Goal: Transaction & Acquisition: Purchase product/service

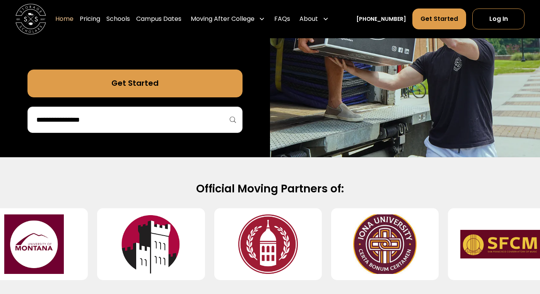
scroll to position [261, 0]
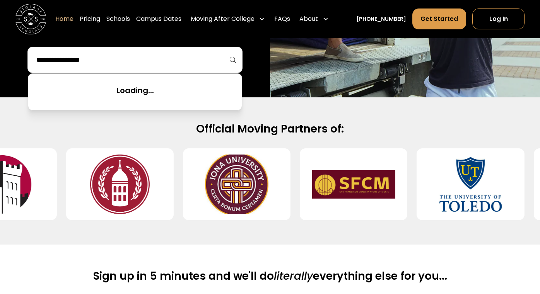
click at [183, 62] on input "search" at bounding box center [135, 59] width 199 height 13
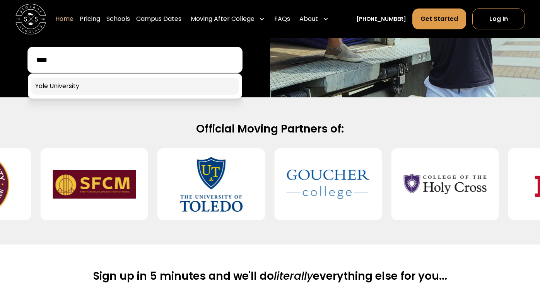
type input "****"
click at [146, 87] on link at bounding box center [135, 86] width 208 height 17
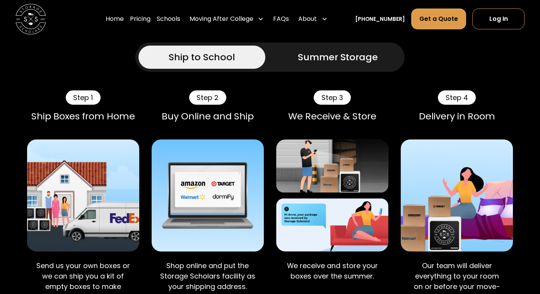
scroll to position [484, 0]
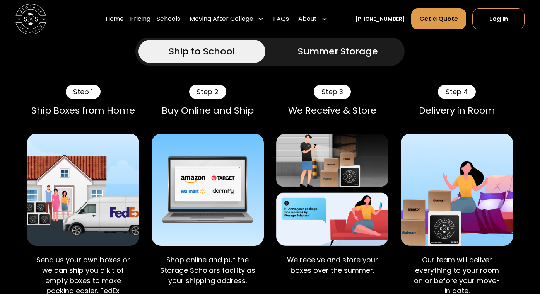
click at [345, 63] on div "Ship to School Summer Storage" at bounding box center [269, 51] width 269 height 29
click at [344, 56] on div "Summer Storage" at bounding box center [338, 51] width 80 height 14
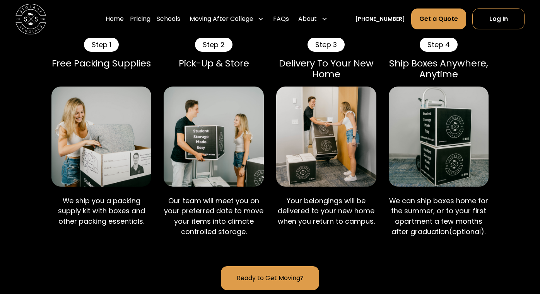
scroll to position [532, 0]
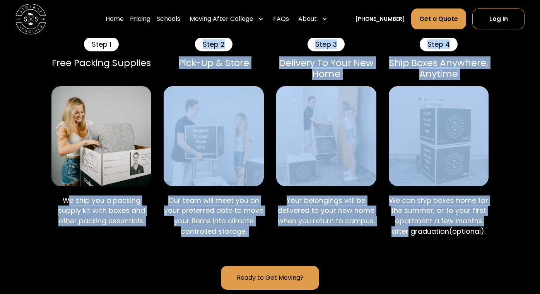
drag, startPoint x: 70, startPoint y: 203, endPoint x: 408, endPoint y: 234, distance: 339.6
click at [408, 235] on div "Step 1 Free Packing Supplies We ship you a packing supply kit with boxes and ot…" at bounding box center [270, 142] width 486 height 210
click at [408, 234] on p "We can ship boxes home for the summer, or to your first apartment a few months …" at bounding box center [439, 216] width 100 height 41
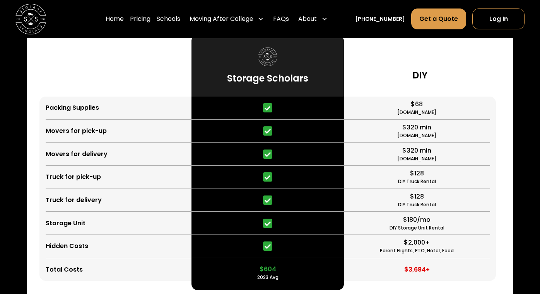
scroll to position [1831, 0]
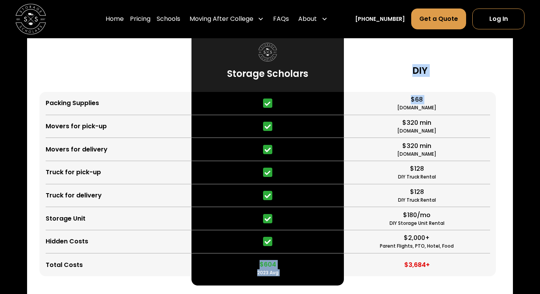
drag, startPoint x: 244, startPoint y: 96, endPoint x: 448, endPoint y: 98, distance: 203.5
click at [448, 98] on div "Packing Supplies Movers for pick-up Movers for delivery Truck for pick-up Truck…" at bounding box center [270, 158] width 462 height 255
click at [435, 91] on div "DIY" at bounding box center [420, 62] width 152 height 62
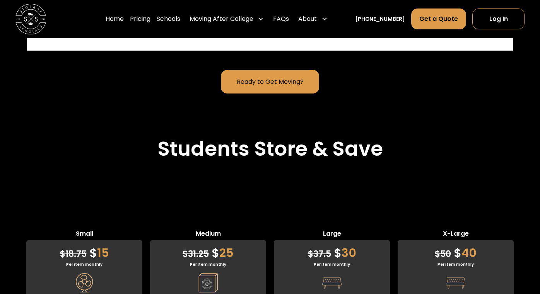
scroll to position [2063, 0]
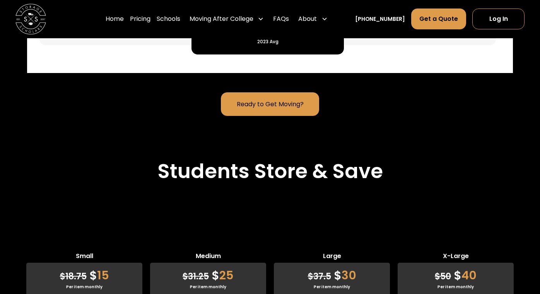
click at [267, 99] on link "Ready to Get Moving?" at bounding box center [270, 104] width 99 height 24
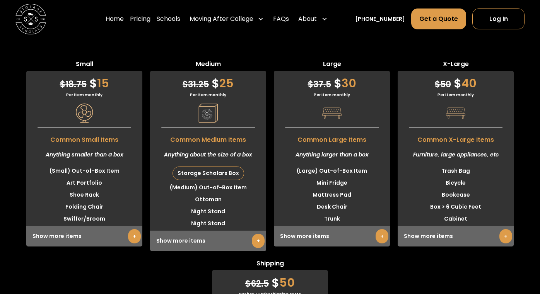
scroll to position [2253, 0]
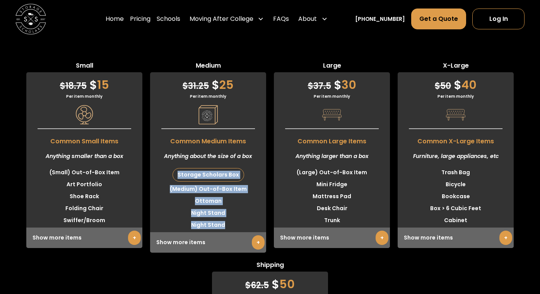
drag, startPoint x: 178, startPoint y: 174, endPoint x: 236, endPoint y: 229, distance: 79.9
click at [236, 229] on ul "Storage Scholars Box (Medium) Out-of-Box Item Ottoman Night Stand Night Stand" at bounding box center [208, 199] width 116 height 65
click at [236, 229] on li "Night Stand" at bounding box center [208, 225] width 116 height 12
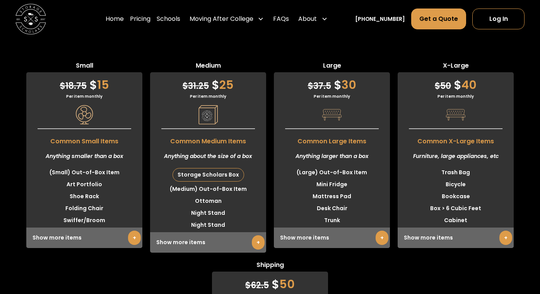
click at [237, 229] on li "Night Stand" at bounding box center [208, 225] width 116 height 12
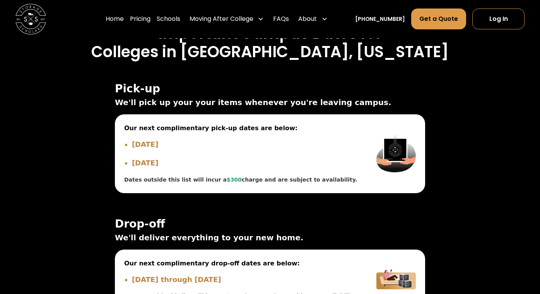
scroll to position [2859, 0]
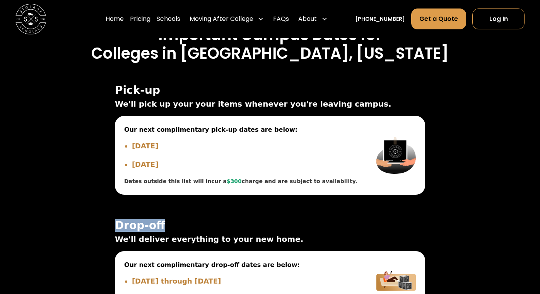
drag, startPoint x: 295, startPoint y: 213, endPoint x: 283, endPoint y: 230, distance: 20.8
click at [283, 230] on div "Pick-up We'll pick up your your items whenever you're leaving campus. Our next …" at bounding box center [270, 197] width 310 height 227
click at [283, 230] on span "Drop-off" at bounding box center [270, 226] width 310 height 12
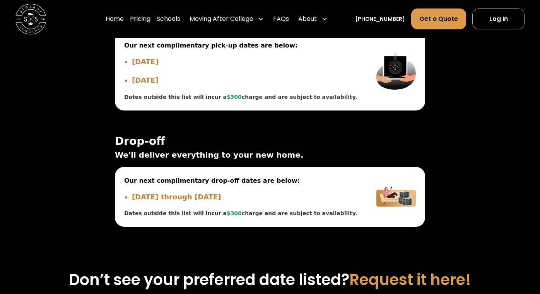
scroll to position [2941, 0]
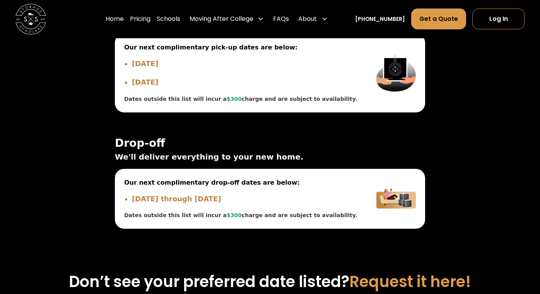
drag, startPoint x: 295, startPoint y: 241, endPoint x: 283, endPoint y: 121, distance: 121.3
click at [284, 121] on div "On Campus Off Campus Pick-up ☀️ Summer Pick-up Dates ☀️ Lock your items in your…" at bounding box center [270, 121] width 329 height 256
click at [283, 121] on div "Pick-up We'll pick up your your items whenever you're leaving campus. Our next …" at bounding box center [270, 115] width 310 height 227
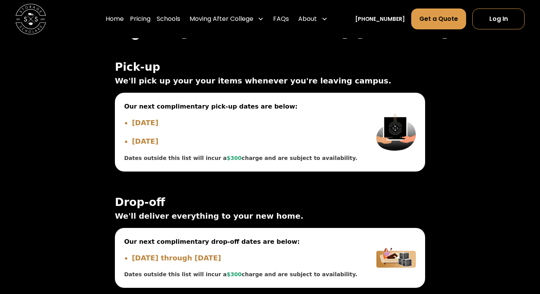
scroll to position [2881, 0]
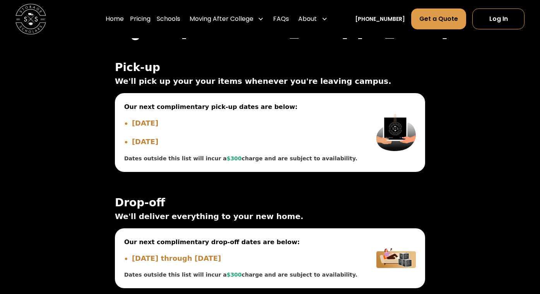
drag, startPoint x: 303, startPoint y: 180, endPoint x: 330, endPoint y: 55, distance: 128.0
click at [330, 56] on div "On Campus Off Campus Pick-up ☀️ Summer Pick-up Dates ☀️ Lock your items in your…" at bounding box center [270, 180] width 329 height 256
click at [330, 55] on div "On Campus Off Campus Pick-up ☀️ Summer Pick-up Dates ☀️ Lock your items in your…" at bounding box center [270, 180] width 329 height 256
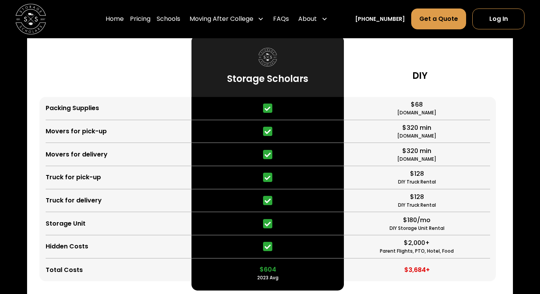
scroll to position [1829, 0]
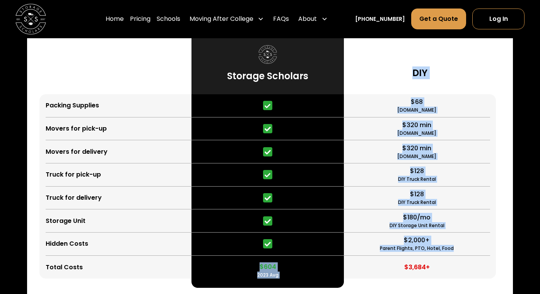
drag, startPoint x: 238, startPoint y: 102, endPoint x: 456, endPoint y: 252, distance: 265.5
click at [456, 252] on div "Packing Supplies Movers for pick-up Movers for delivery Truck for pick-up Truck…" at bounding box center [270, 160] width 462 height 255
click at [467, 246] on div "$2,000+ Parent Flights, PTO, Hotel, Food" at bounding box center [417, 244] width 146 height 23
drag, startPoint x: 467, startPoint y: 246, endPoint x: 458, endPoint y: 74, distance: 172.4
click at [458, 74] on div "DIY $68 [DOMAIN_NAME] $320 min [DOMAIN_NAME] $320 min [DOMAIN_NAME] $128 DIY Tr…" at bounding box center [420, 156] width 152 height 246
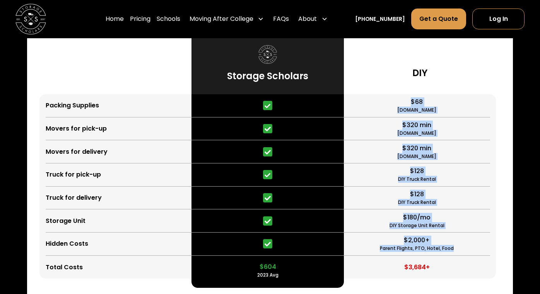
click at [458, 74] on div "DIY" at bounding box center [420, 64] width 152 height 62
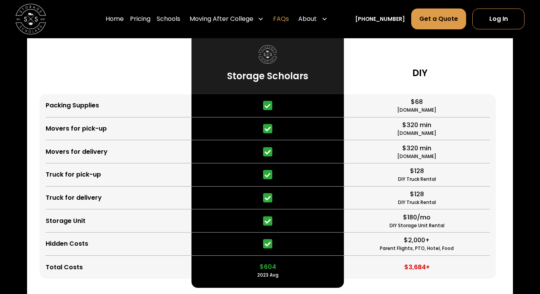
click at [289, 21] on link "FAQs" at bounding box center [281, 20] width 16 height 22
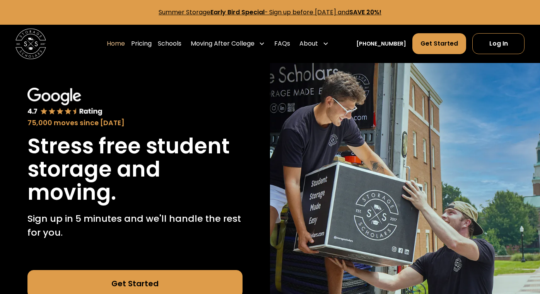
click at [284, 13] on link "Summer Storage Early Bird Special - Sign up before October 1st, 2025 and SAVE 2…" at bounding box center [270, 12] width 223 height 9
